Goal: Task Accomplishment & Management: Manage account settings

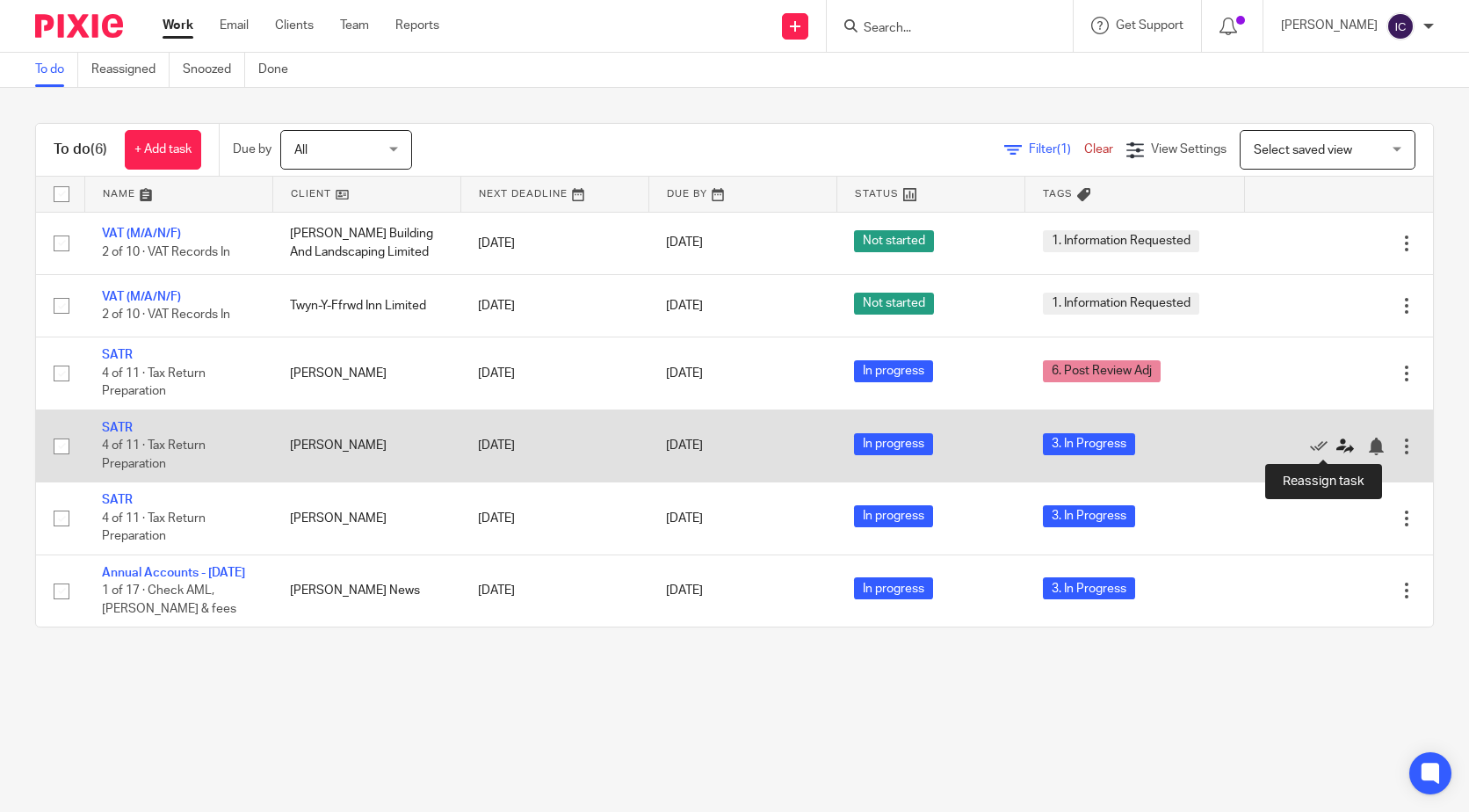
click at [1336, 447] on icon at bounding box center [1345, 446] width 18 height 18
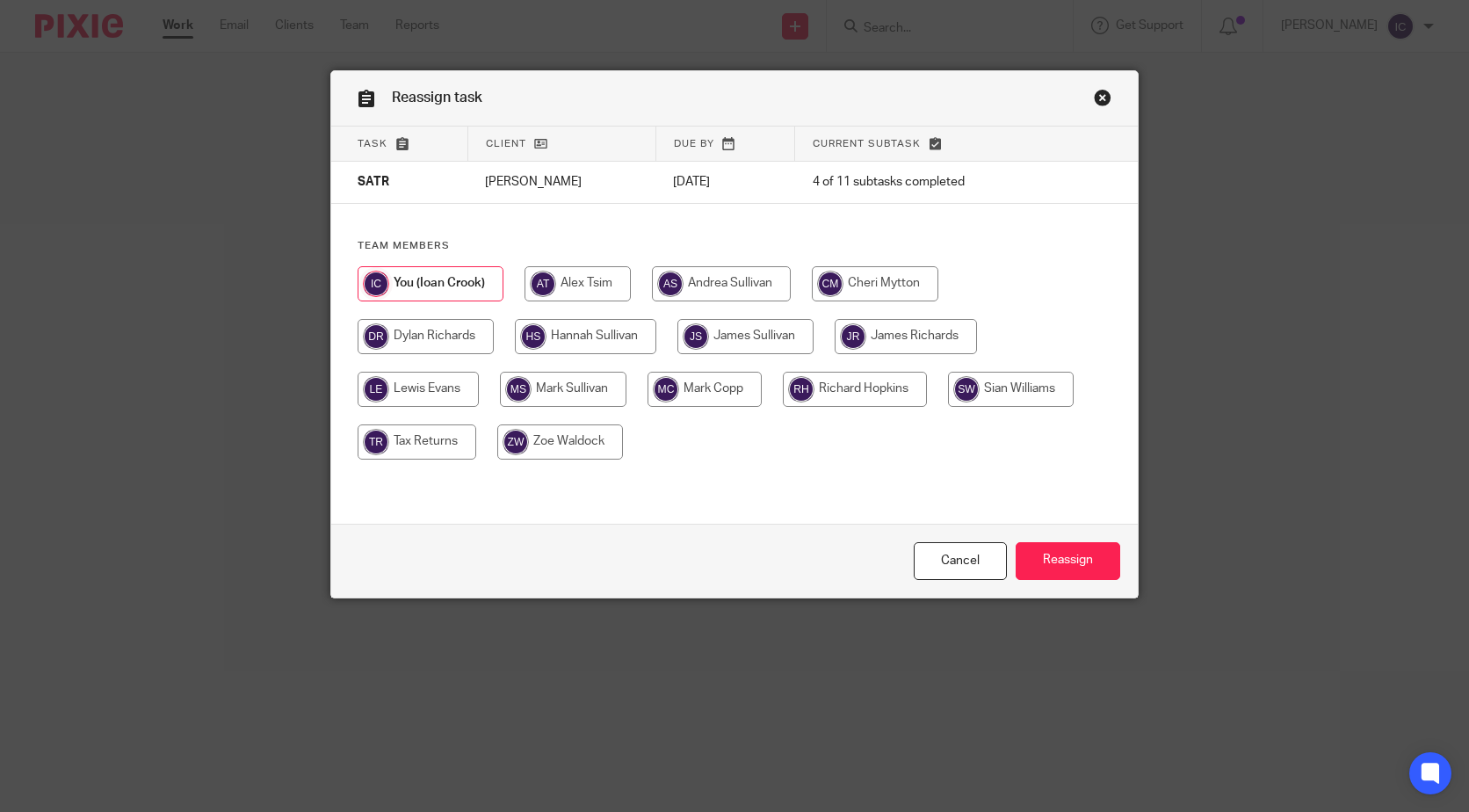
click at [432, 327] on input "radio" at bounding box center [426, 336] width 136 height 35
radio input "true"
click at [1063, 551] on input "Reassign" at bounding box center [1068, 561] width 104 height 38
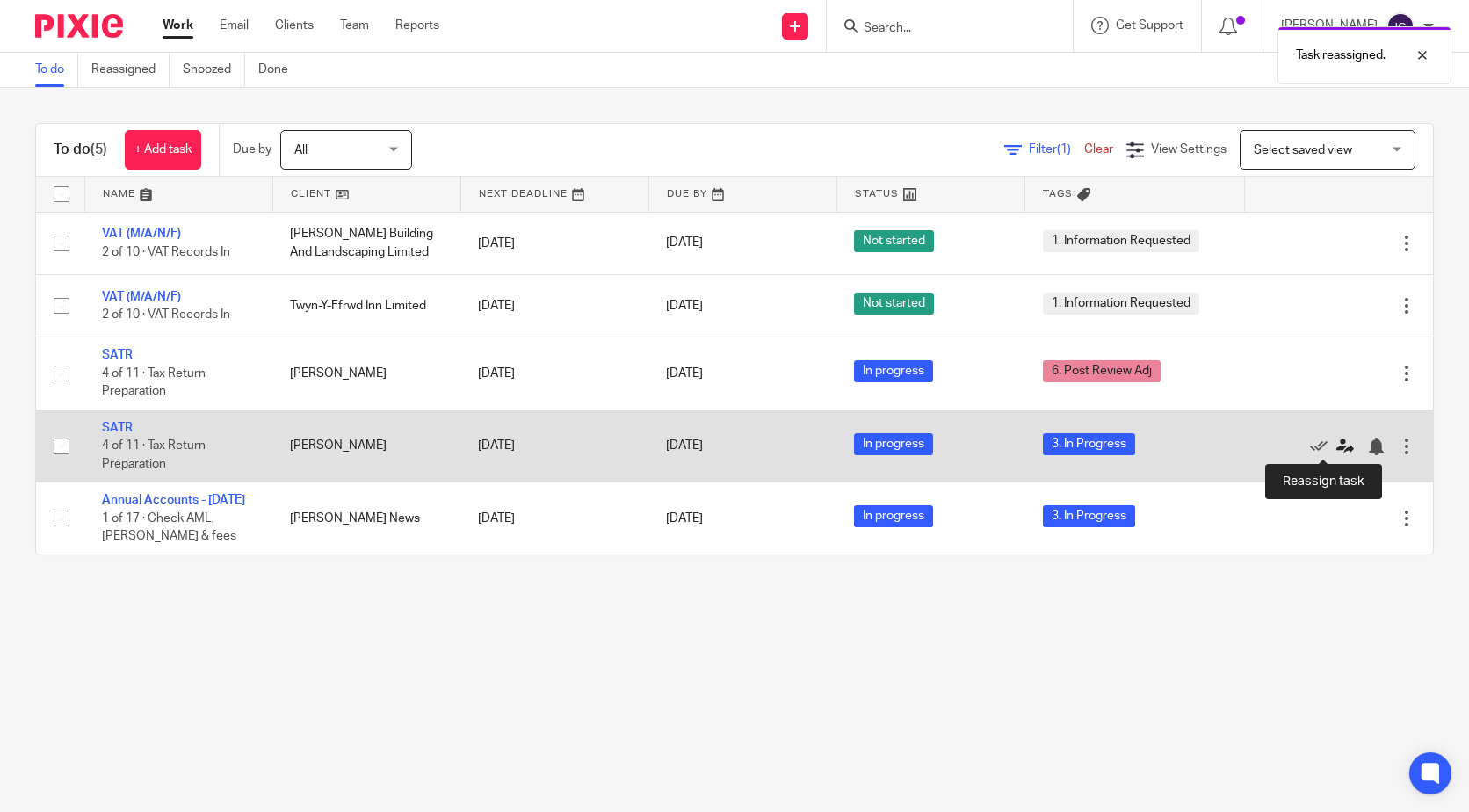
click at [1336, 445] on icon at bounding box center [1345, 446] width 18 height 18
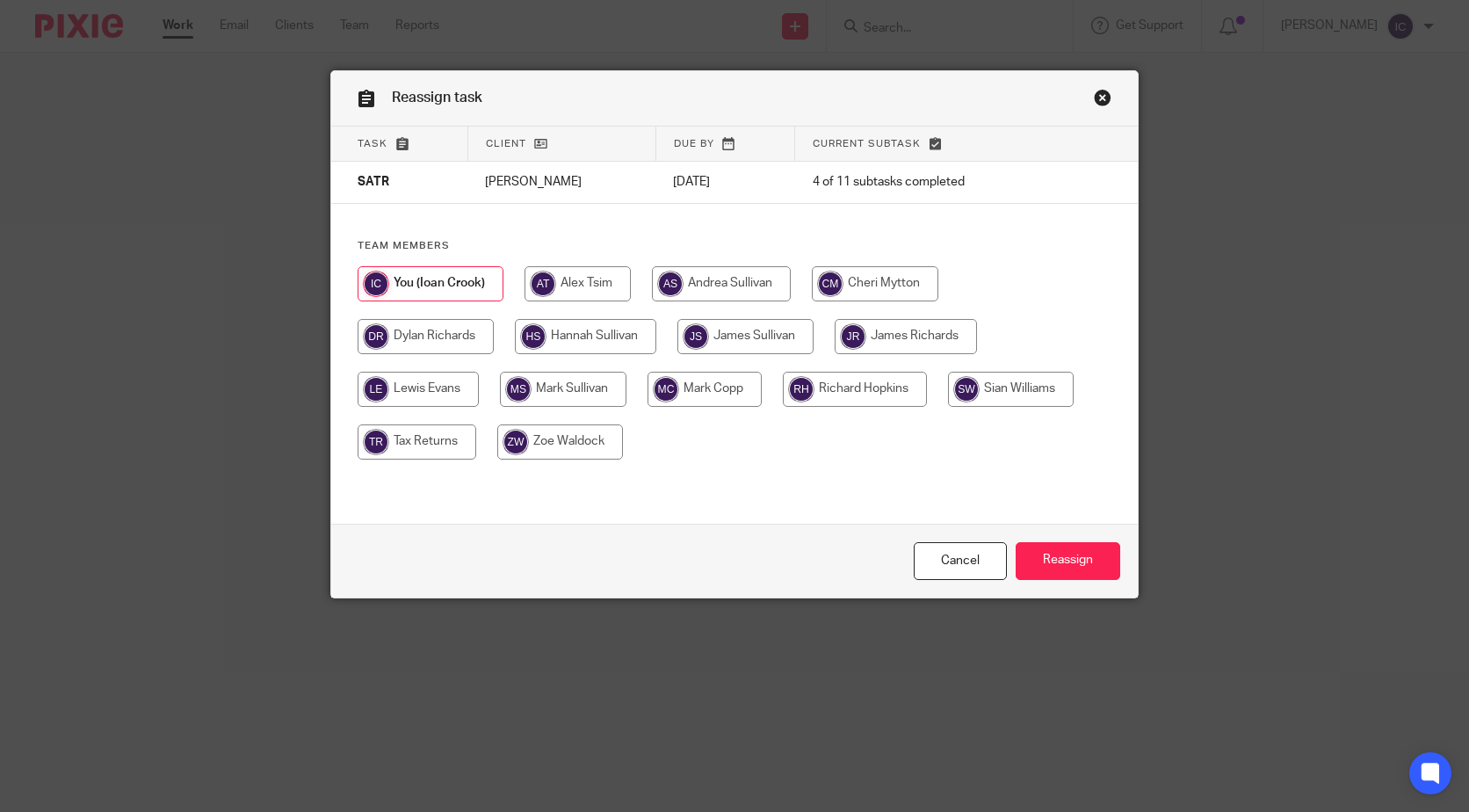
click at [424, 338] on input "radio" at bounding box center [426, 336] width 136 height 35
radio input "true"
click at [1104, 552] on input "Reassign" at bounding box center [1068, 561] width 104 height 38
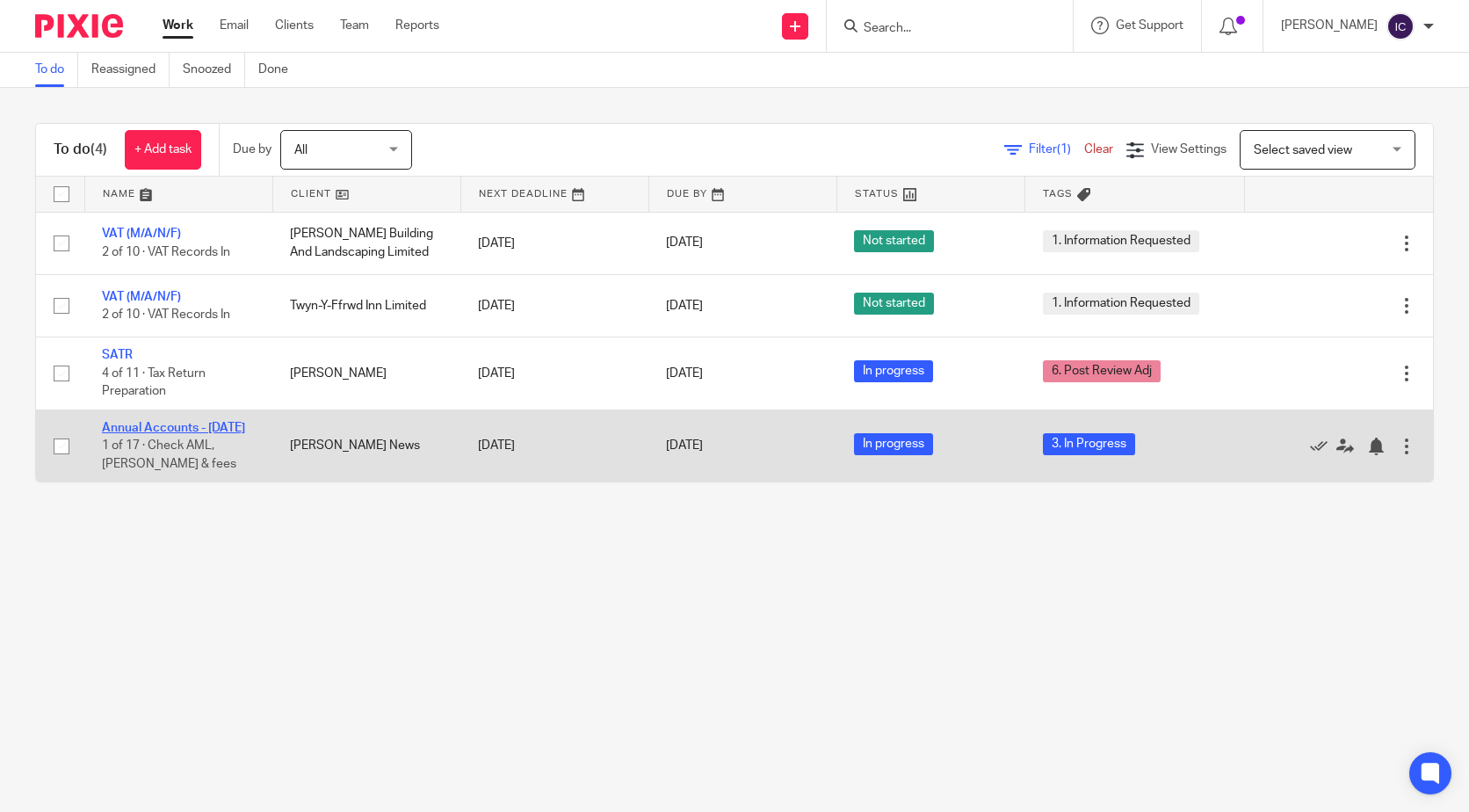
click at [198, 425] on link "Annual Accounts - [DATE]" at bounding box center [173, 428] width 143 height 12
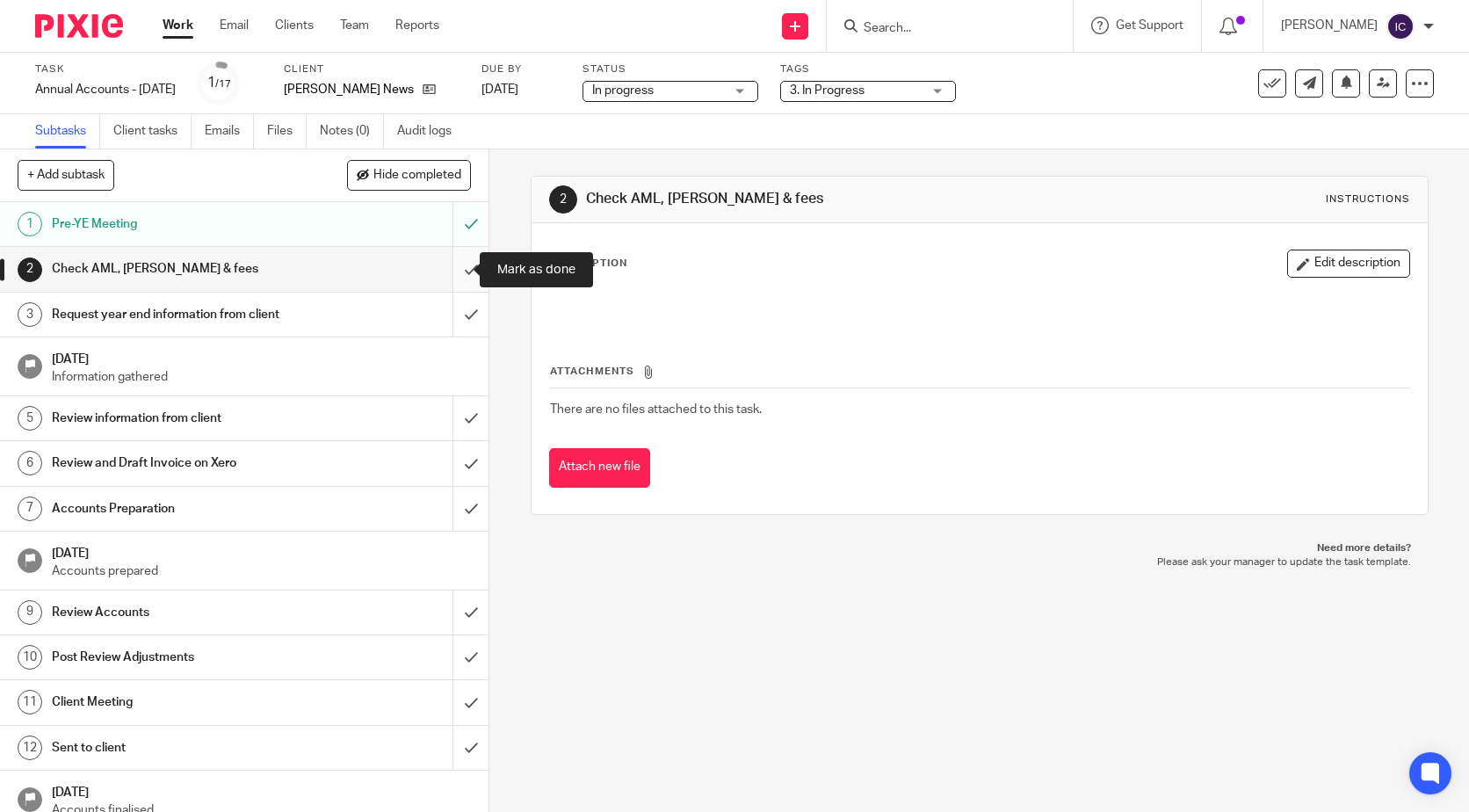
click at [464, 273] on input "submit" at bounding box center [244, 269] width 488 height 44
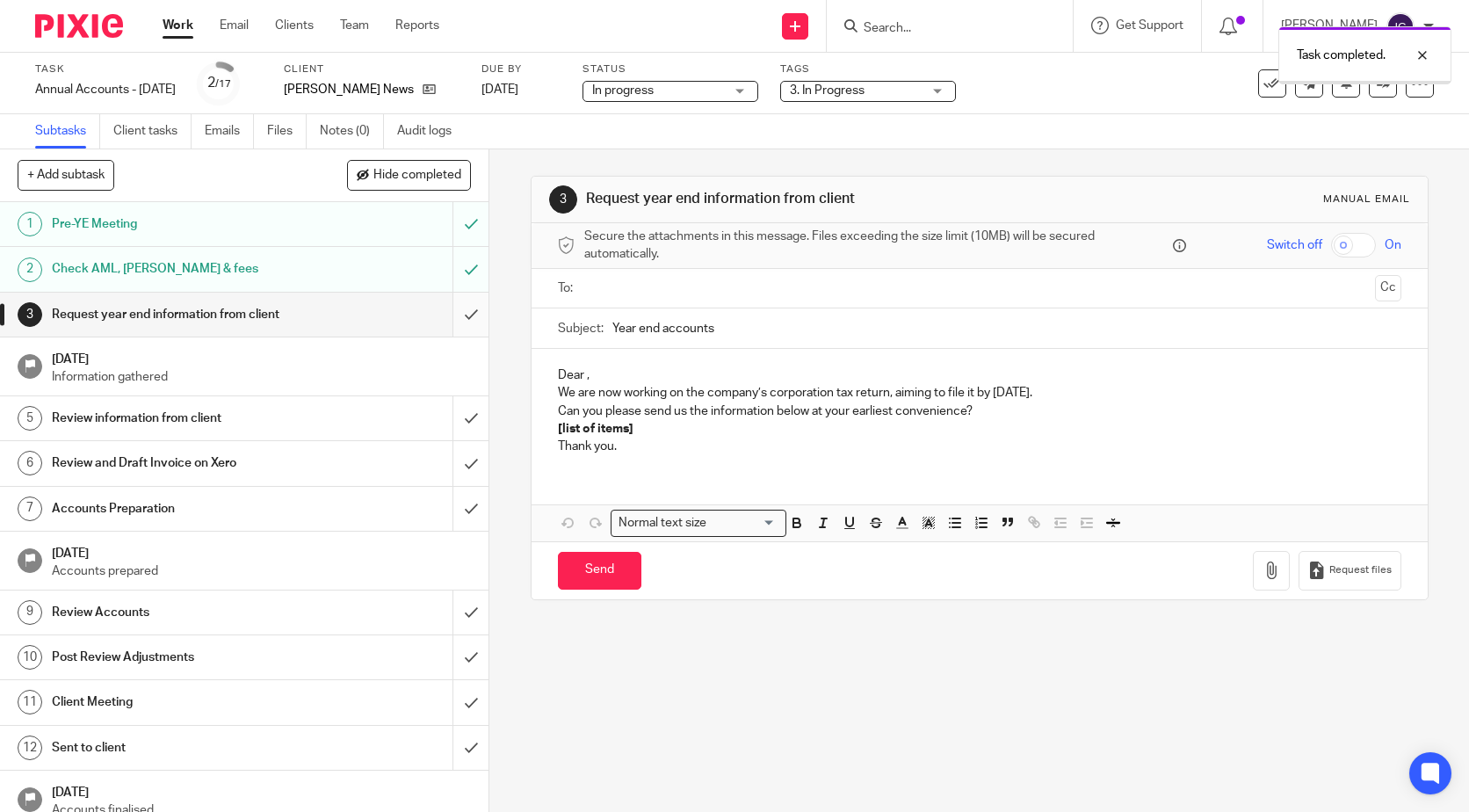
click at [451, 299] on input "submit" at bounding box center [244, 314] width 488 height 44
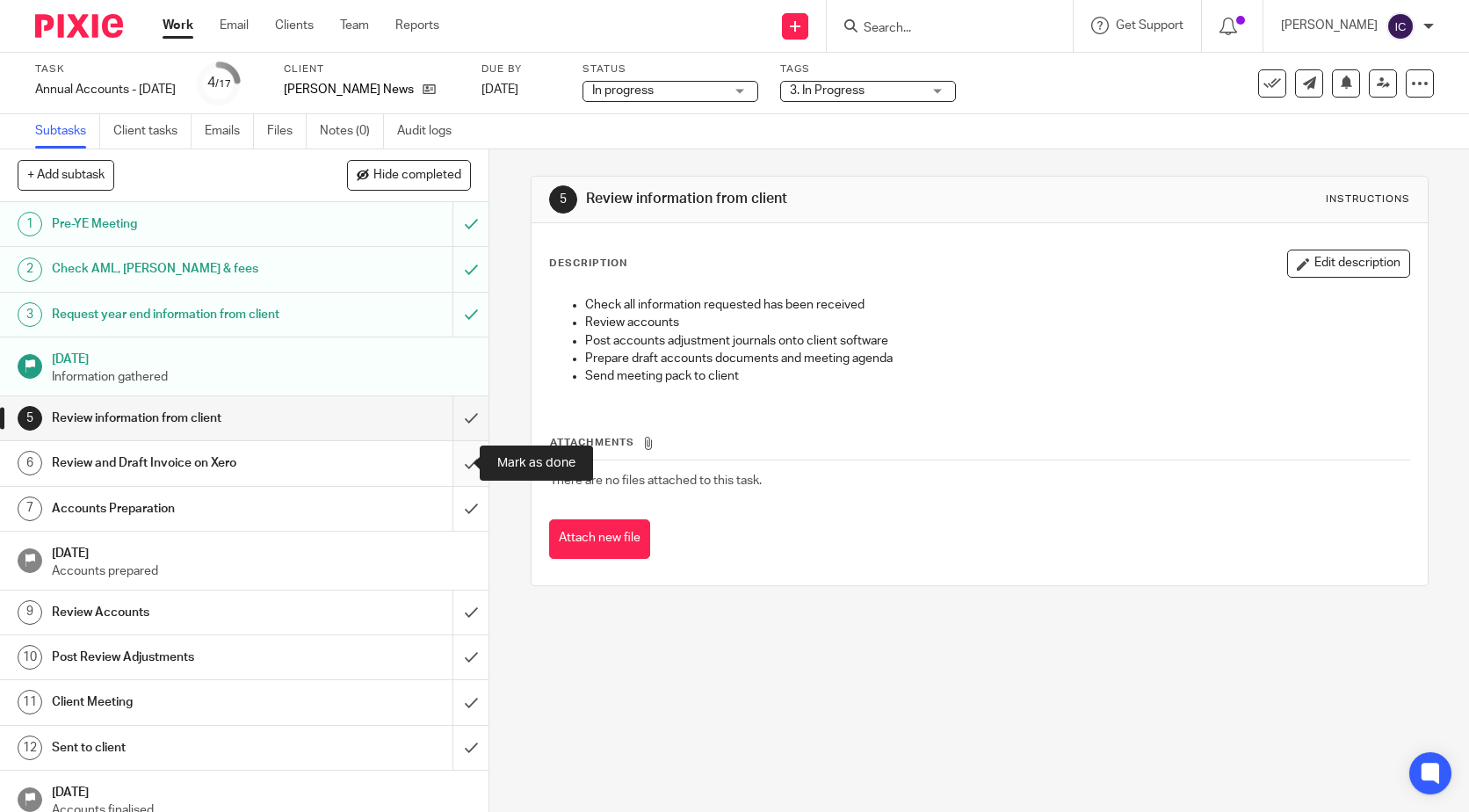
click at [465, 461] on input "submit" at bounding box center [244, 463] width 488 height 44
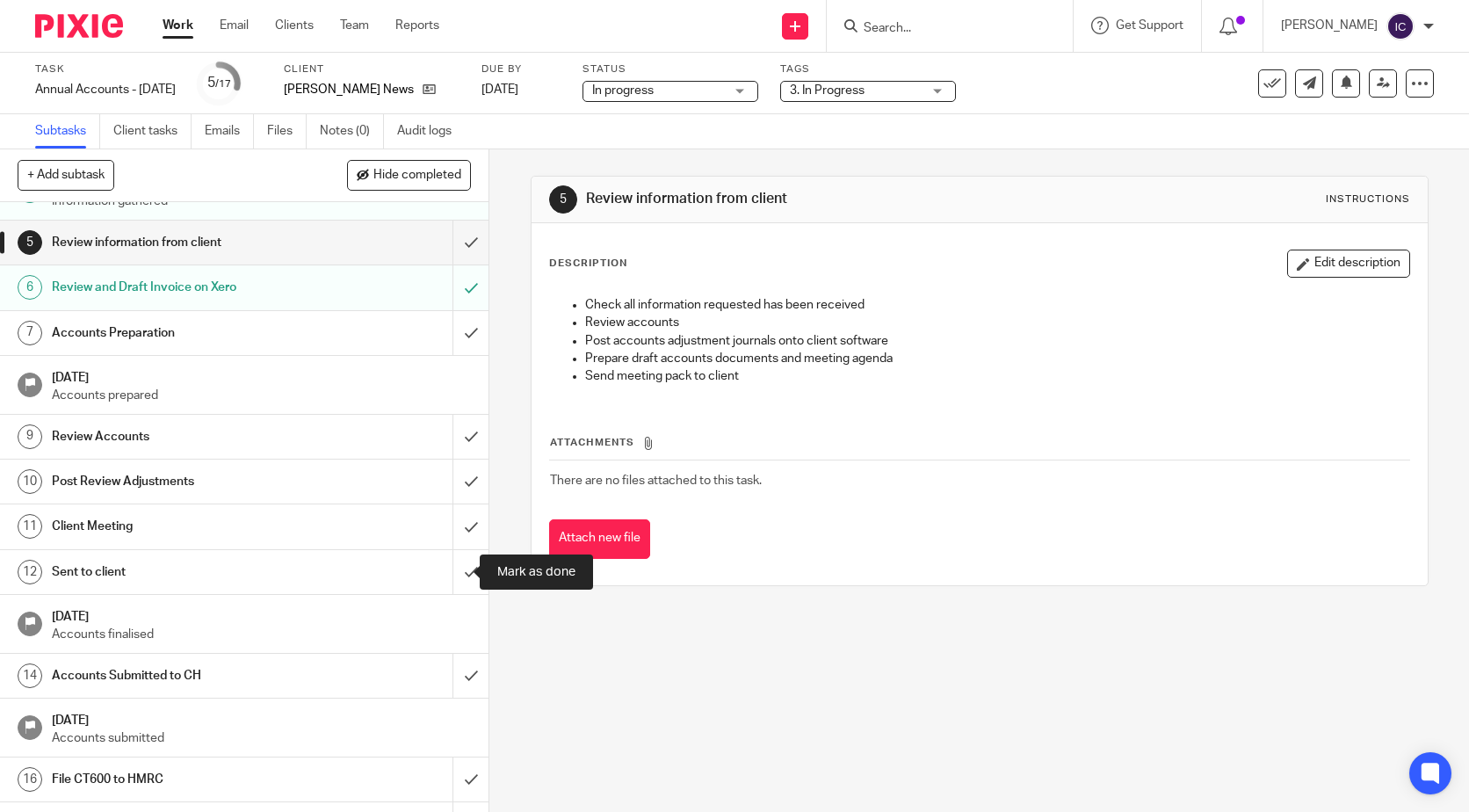
scroll to position [212, 0]
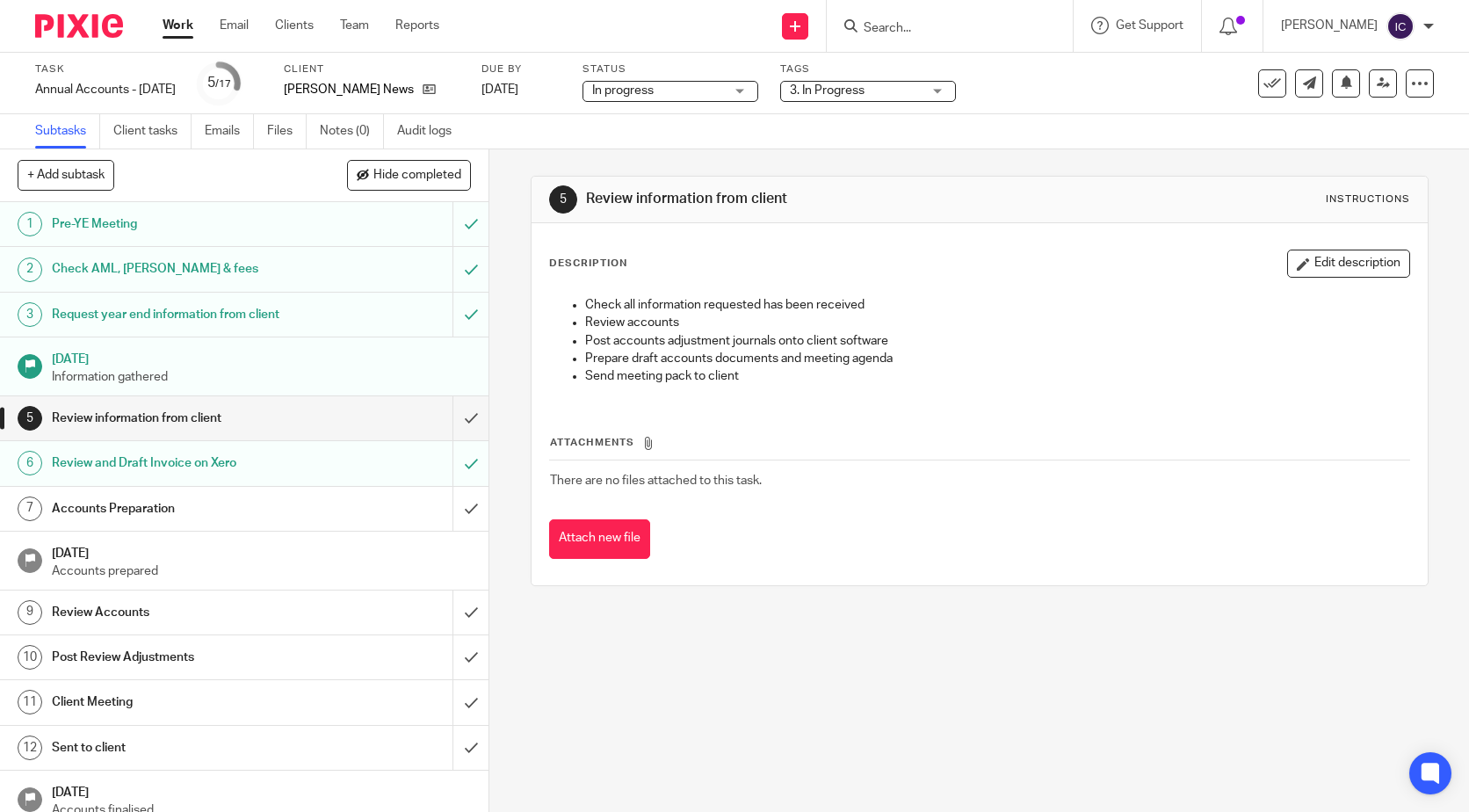
click at [179, 22] on link "Work" at bounding box center [178, 26] width 30 height 18
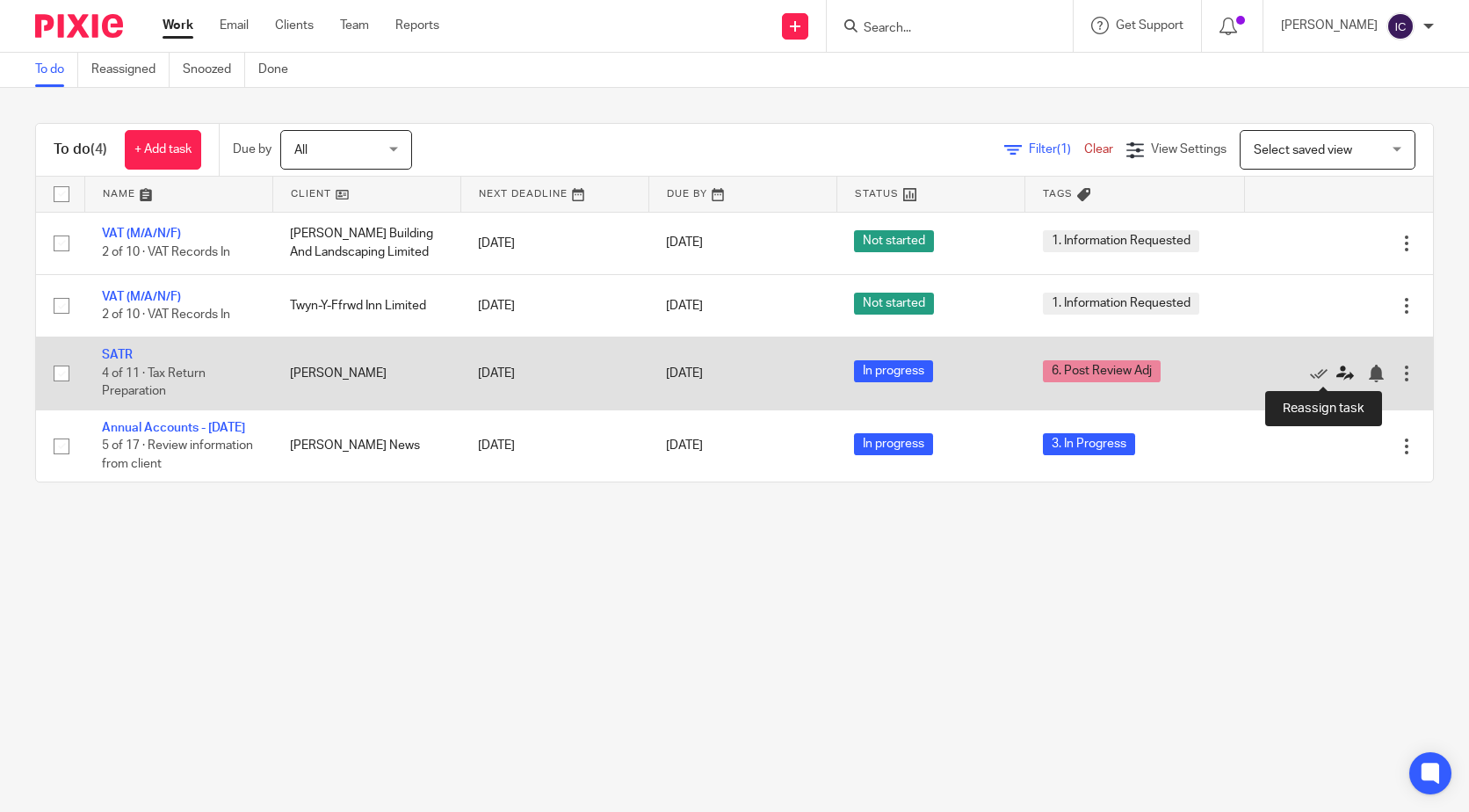
click at [1336, 376] on icon at bounding box center [1345, 373] width 18 height 18
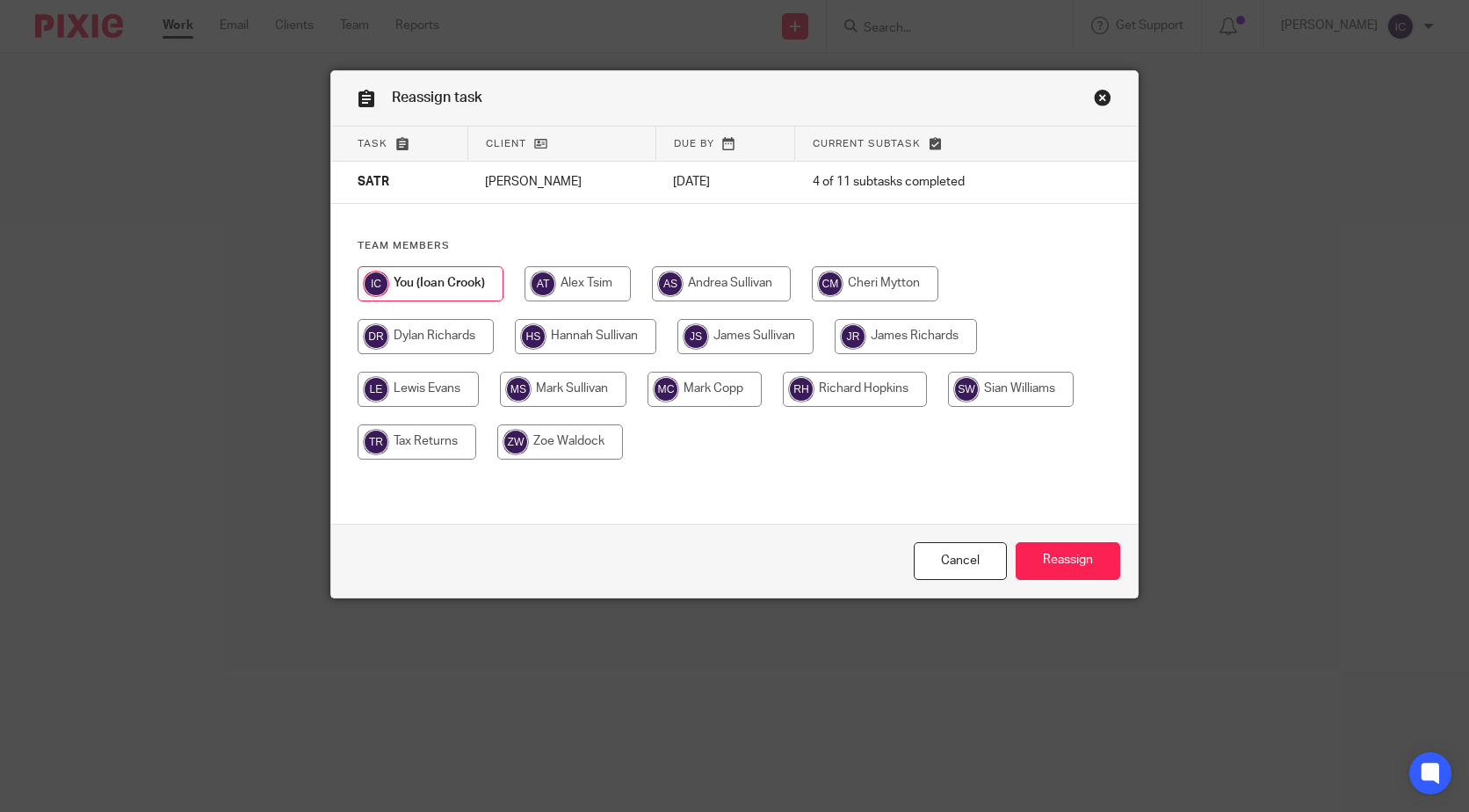
click at [399, 347] on input "radio" at bounding box center [426, 336] width 136 height 35
radio input "true"
click at [1062, 559] on input "Reassign" at bounding box center [1068, 561] width 104 height 38
